Goal: Information Seeking & Learning: Learn about a topic

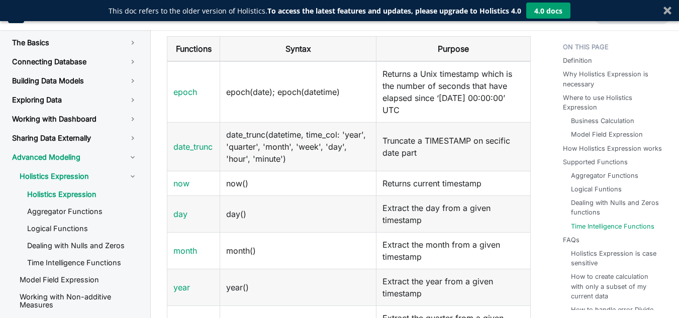
scroll to position [2174, 0]
drag, startPoint x: 225, startPoint y: 181, endPoint x: 269, endPoint y: 180, distance: 43.7
click at [269, 180] on td "now()" at bounding box center [298, 182] width 156 height 25
copy td "now()"
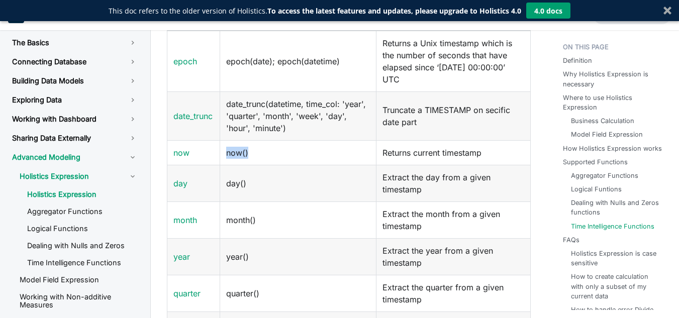
scroll to position [2211, 0]
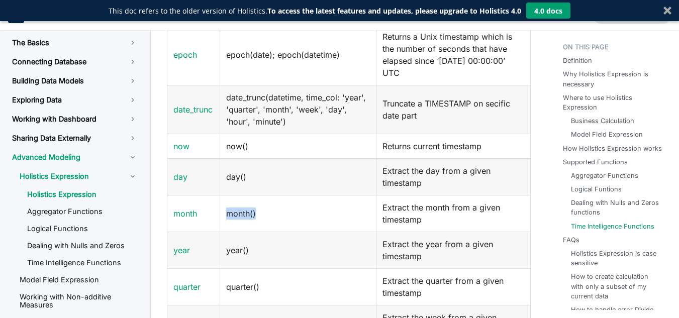
drag, startPoint x: 223, startPoint y: 211, endPoint x: 289, endPoint y: 211, distance: 66.3
click at [289, 211] on td "month()" at bounding box center [298, 213] width 156 height 37
copy td "month()"
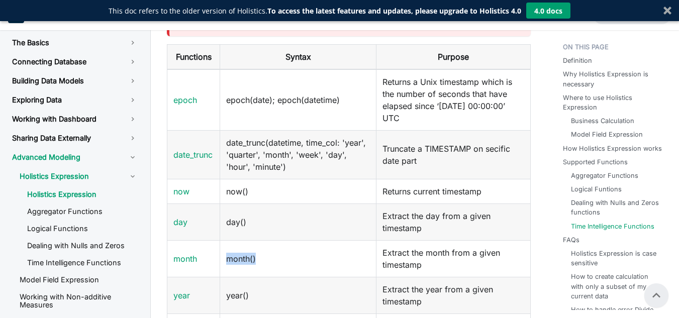
scroll to position [2165, 0]
click at [183, 257] on link "month" at bounding box center [185, 259] width 24 height 10
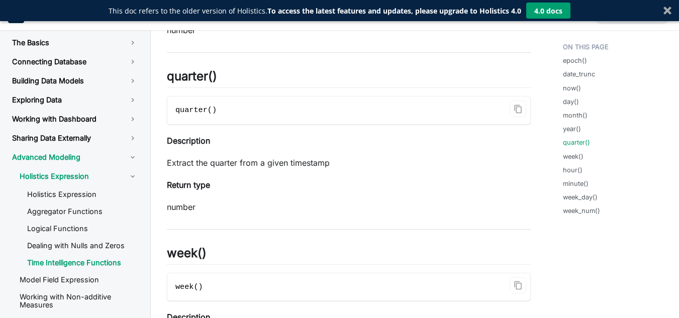
scroll to position [1557, 0]
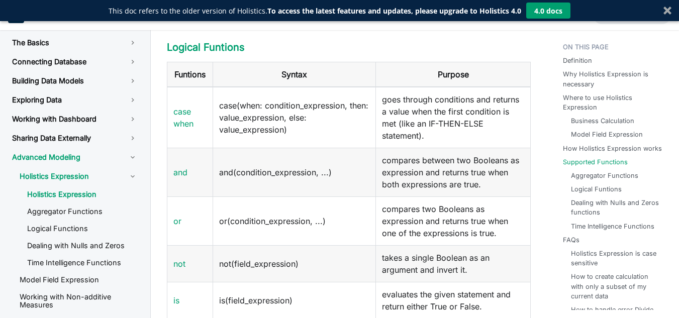
scroll to position [810, 0]
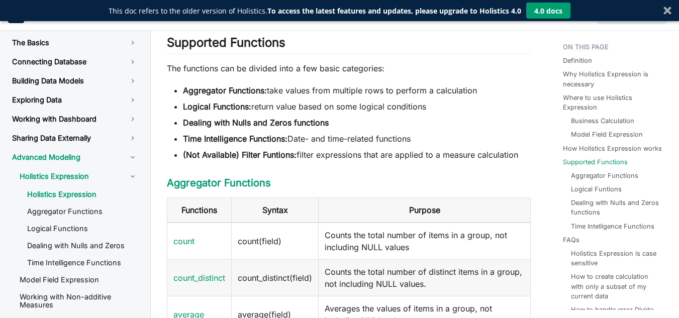
click at [414, 100] on ul "Aggregator Functions: take values from multiple rows to perform a calculation L…" at bounding box center [349, 122] width 364 height 76
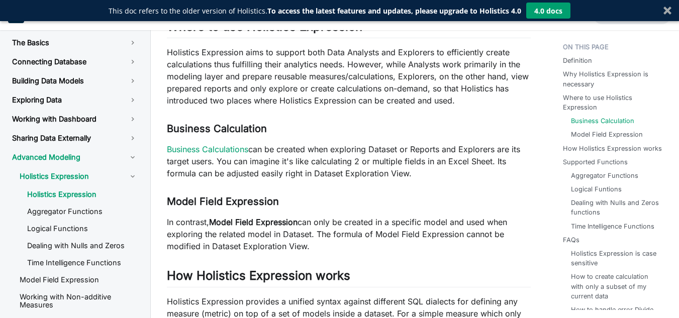
scroll to position [427, 0]
drag, startPoint x: 164, startPoint y: 127, endPoint x: 265, endPoint y: 128, distance: 101.0
copy h3 "Business Calculation"
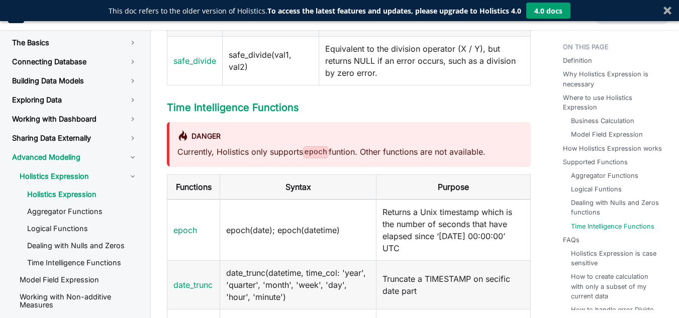
scroll to position [2036, 0]
drag, startPoint x: 165, startPoint y: 220, endPoint x: 469, endPoint y: 249, distance: 305.5
copy tr "epoch epoch(date); epoch(datetime) Returns a Unix timestamp which is the number…"
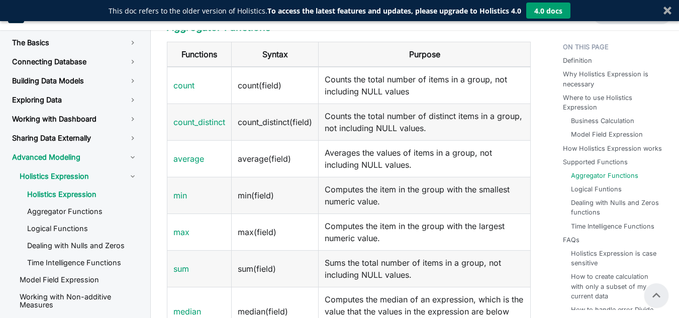
scroll to position [964, 0]
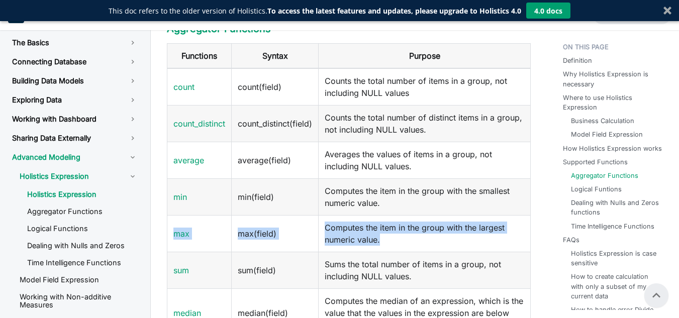
drag, startPoint x: 169, startPoint y: 233, endPoint x: 396, endPoint y: 248, distance: 227.2
click at [396, 248] on tr "max max(field) Computes the item in the group with the largest numeric value." at bounding box center [348, 234] width 363 height 37
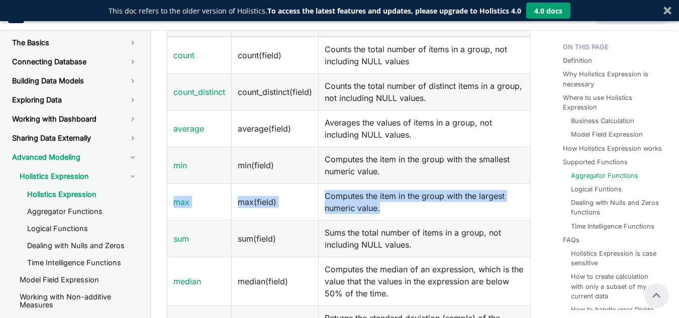
scroll to position [994, 0]
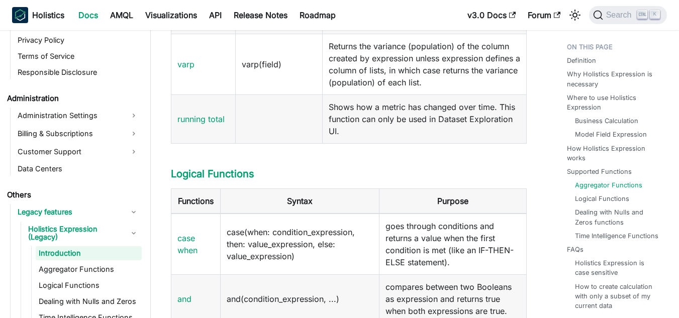
scroll to position [1573, 0]
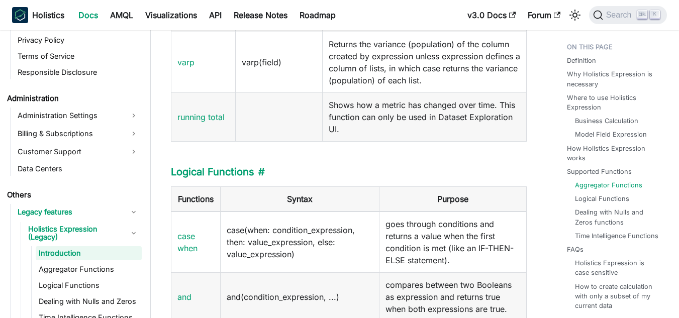
click at [405, 178] on h3 "Logical Functions ​" at bounding box center [349, 172] width 356 height 13
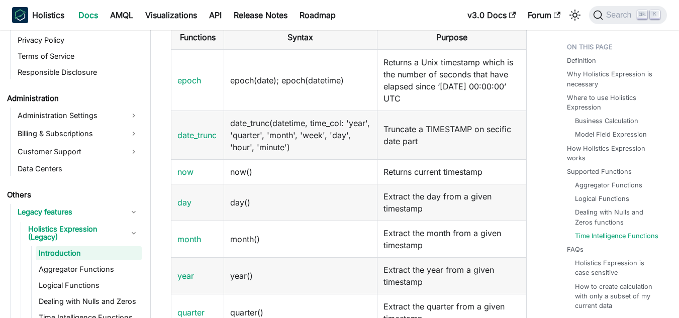
scroll to position [2378, 0]
